Goal: Navigation & Orientation: Find specific page/section

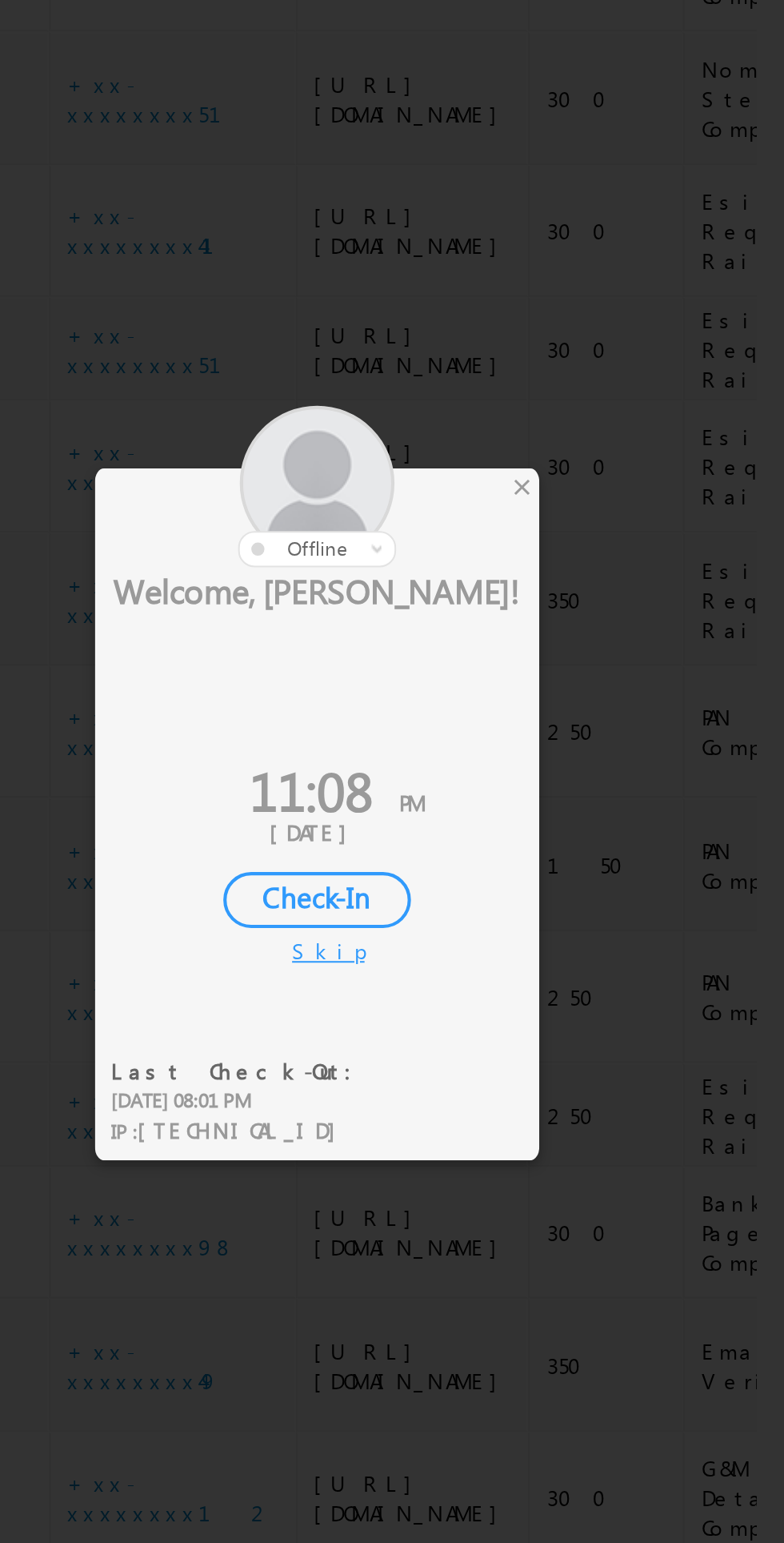
click at [458, 662] on div "×" at bounding box center [462, 658] width 17 height 18
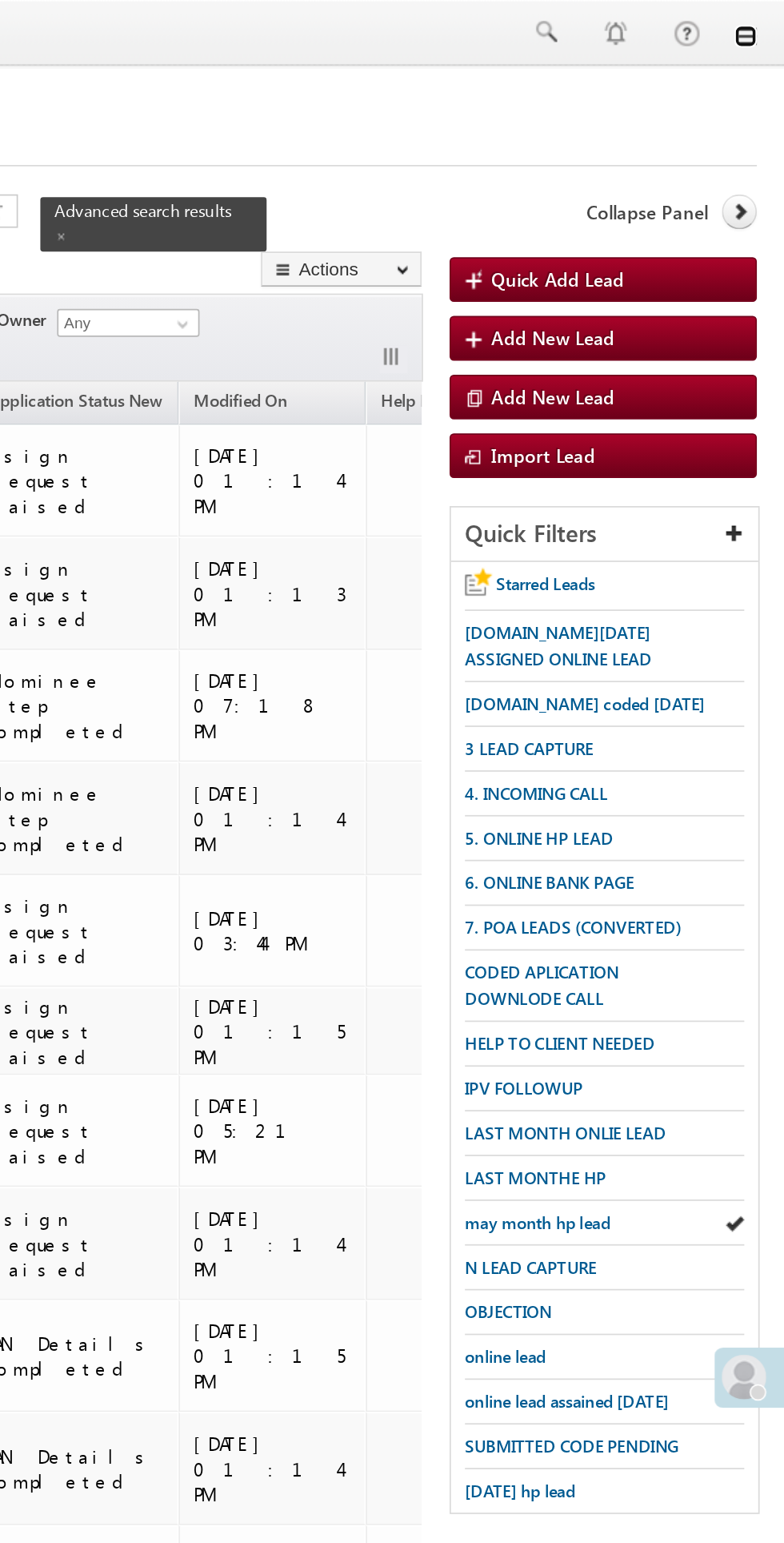
click at [765, 22] on link at bounding box center [762, 20] width 13 height 13
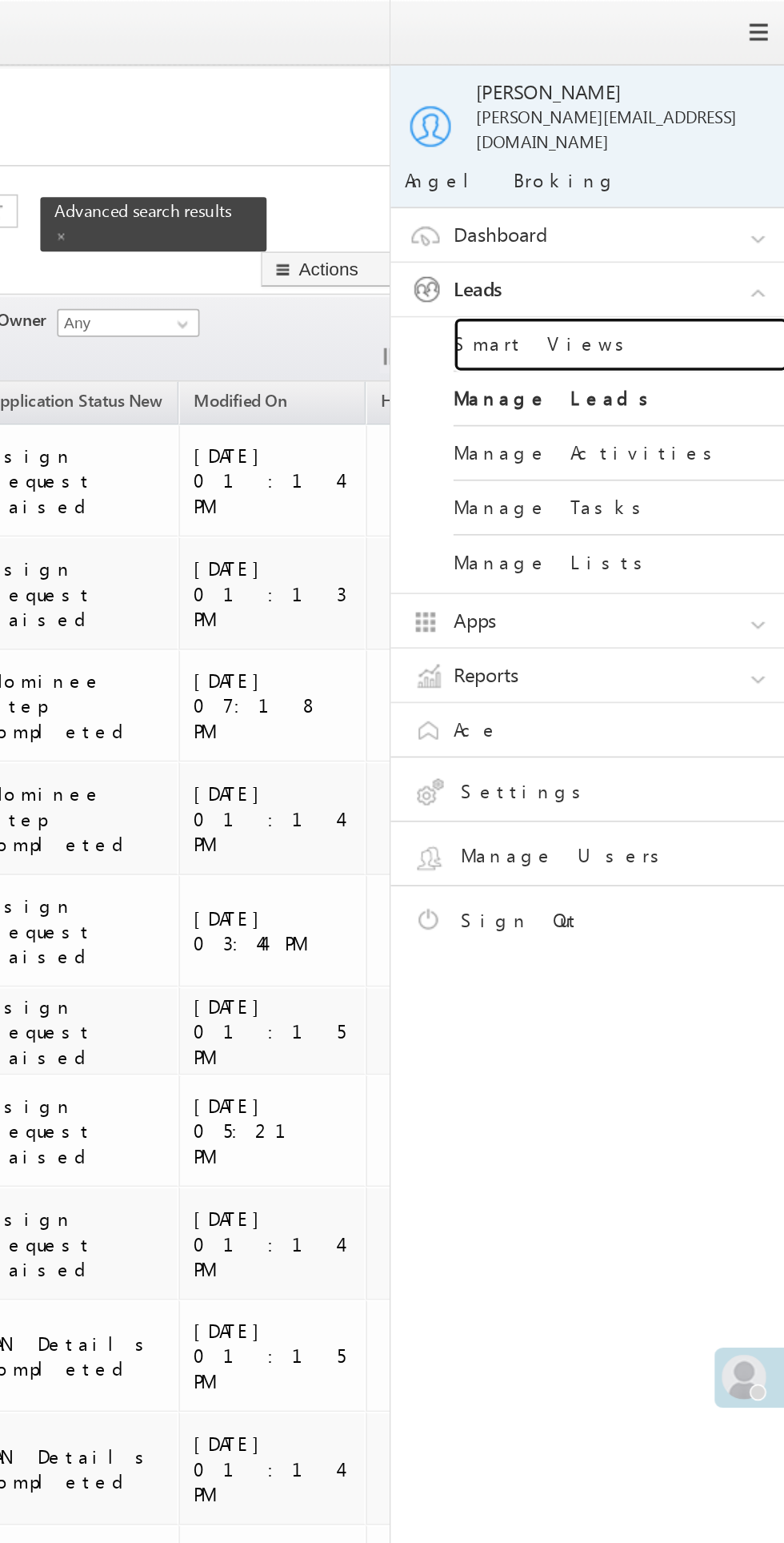
click at [652, 185] on link "Smart Views" at bounding box center [691, 196] width 192 height 31
